Goal: Task Accomplishment & Management: Manage account settings

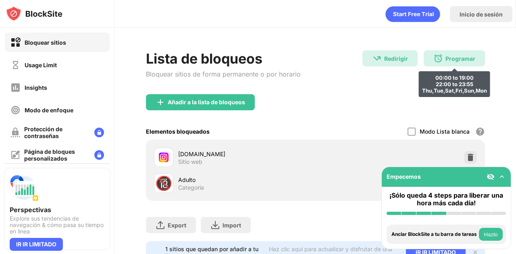
click at [446, 61] on div "Programar" at bounding box center [461, 58] width 30 height 7
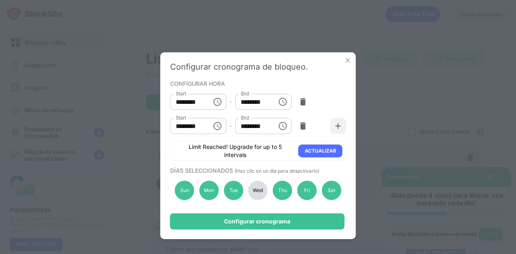
click at [264, 183] on div "Wed" at bounding box center [257, 190] width 19 height 19
click at [285, 187] on div "Thu" at bounding box center [282, 190] width 19 height 19
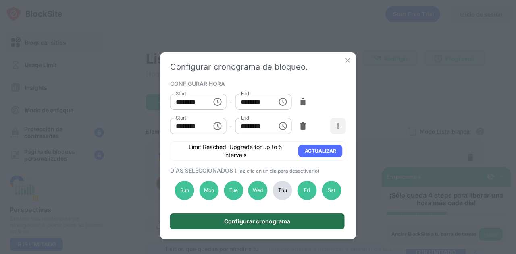
click at [264, 224] on div "Configurar cronograma" at bounding box center [257, 222] width 66 height 6
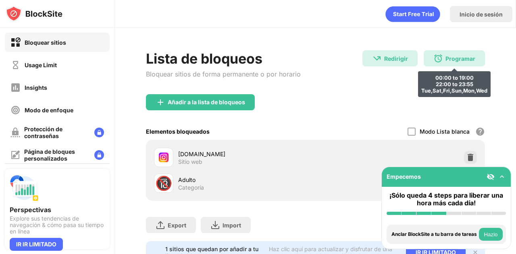
click at [433, 61] on img at bounding box center [438, 59] width 10 height 10
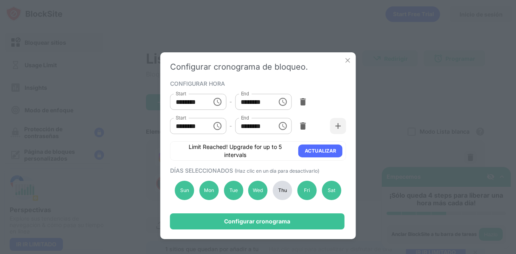
click at [287, 181] on div "Sun Mon Tue Wed Thu Fri Sat" at bounding box center [258, 190] width 176 height 33
click at [285, 185] on div "Thu" at bounding box center [282, 190] width 19 height 19
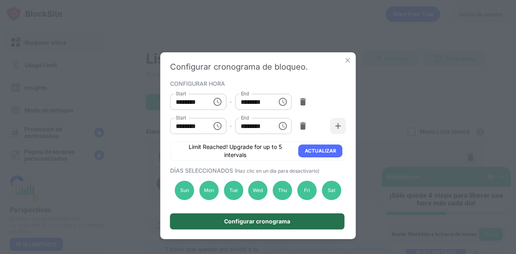
click at [263, 226] on div "Configurar cronograma" at bounding box center [257, 222] width 175 height 16
